Goal: Information Seeking & Learning: Find specific fact

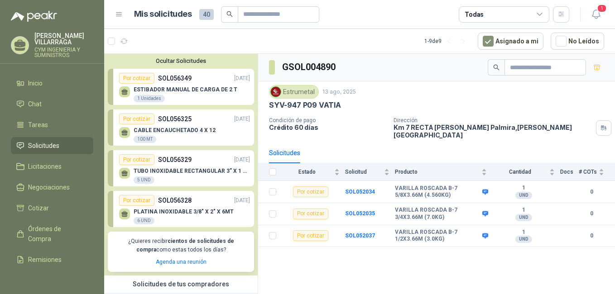
scroll to position [375, 0]
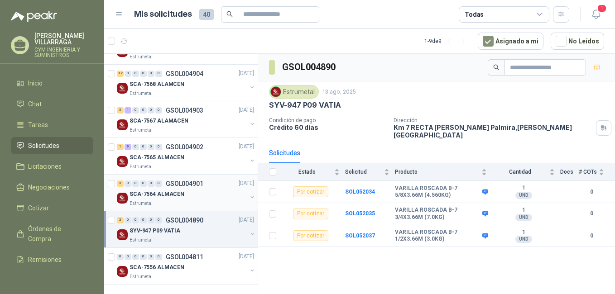
click at [217, 189] on div "SCA-7564 ALMACEN" at bounding box center [187, 194] width 117 height 11
click at [197, 225] on div "3 0 0 0 0 0 GSOL004890 [DATE]" at bounding box center [186, 220] width 139 height 11
click at [360, 189] on b "SOL052034" at bounding box center [360, 192] width 30 height 6
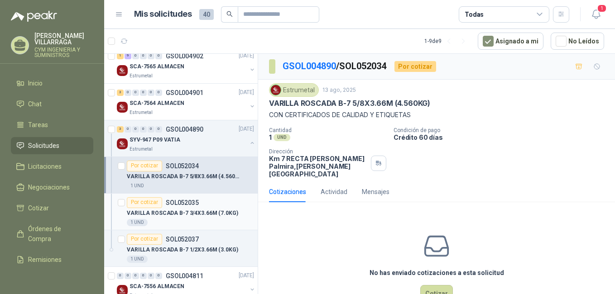
scroll to position [421, 0]
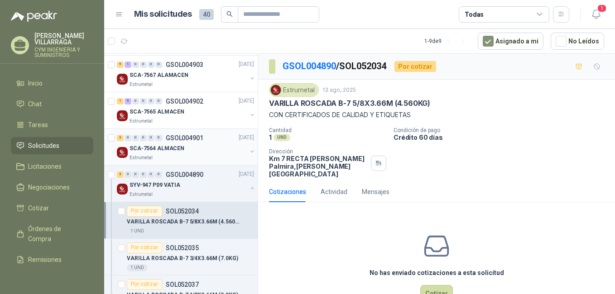
click at [176, 152] on p "SCA-7564 ALMACEN" at bounding box center [156, 148] width 55 height 9
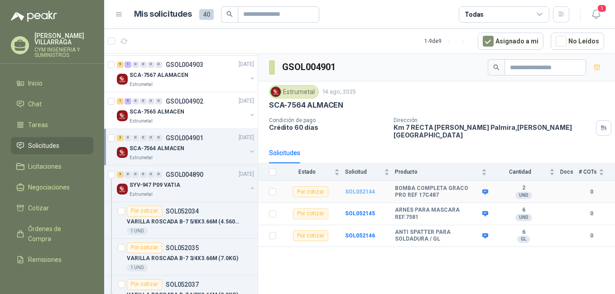
click at [358, 189] on b "SOL052144" at bounding box center [360, 192] width 30 height 6
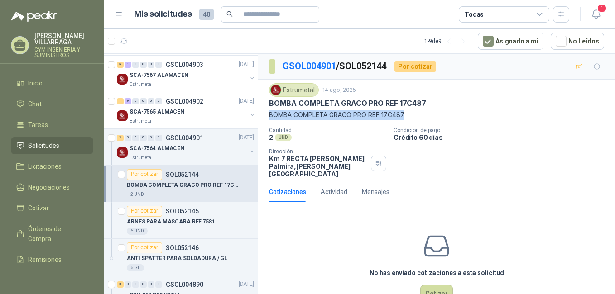
drag, startPoint x: 269, startPoint y: 115, endPoint x: 413, endPoint y: 115, distance: 144.0
click at [413, 115] on p "BOMBA COMPLETA GRACO PRO REF 17C487" at bounding box center [436, 115] width 335 height 10
copy p "BOMBA COMPLETA GRACO PRO REF 17C487"
